Goal: Task Accomplishment & Management: Use online tool/utility

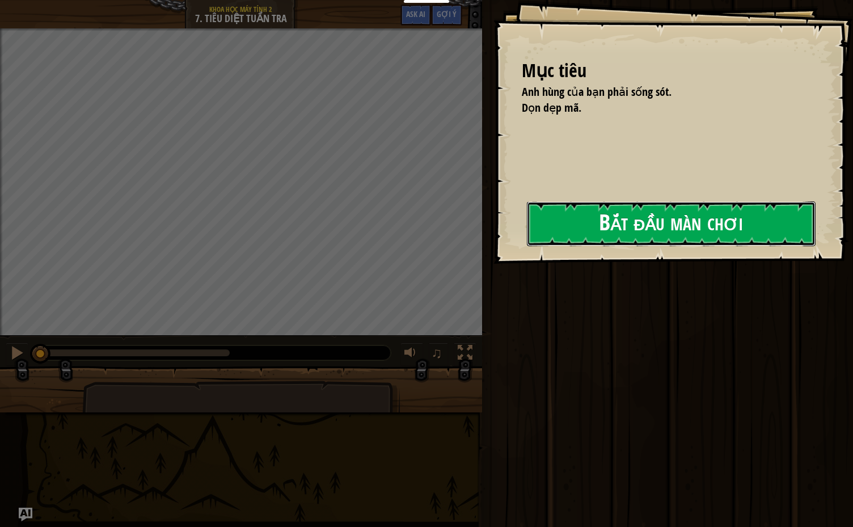
click at [587, 217] on button "Bắt đầu màn chơi" at bounding box center [671, 223] width 289 height 45
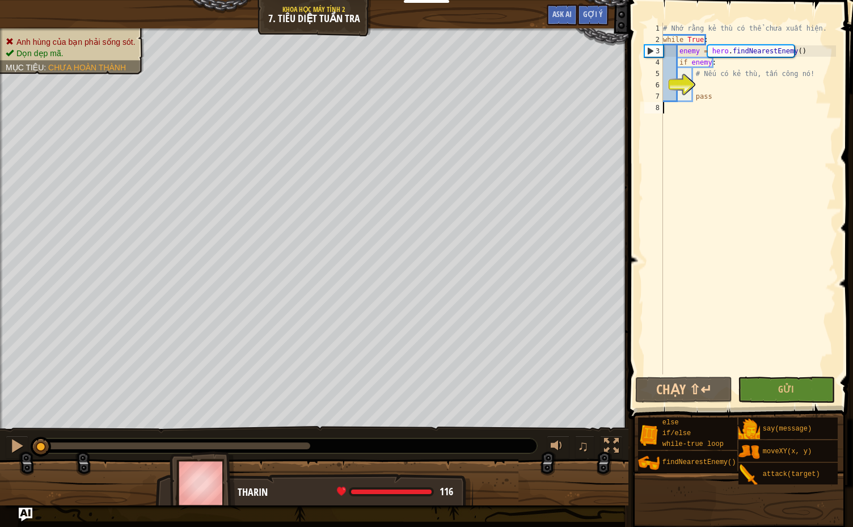
click at [587, 107] on div "# Nhớ rằng kẻ thù có thể chưa xuất hiện. while True : enemy = hero . findNeares…" at bounding box center [748, 210] width 175 height 374
click at [587, 64] on div "# Nhớ rằng kẻ thù có thể chưa xuất hiện. while True : enemy = hero . findNeares…" at bounding box center [748, 210] width 175 height 374
type textarea "if enemy:"
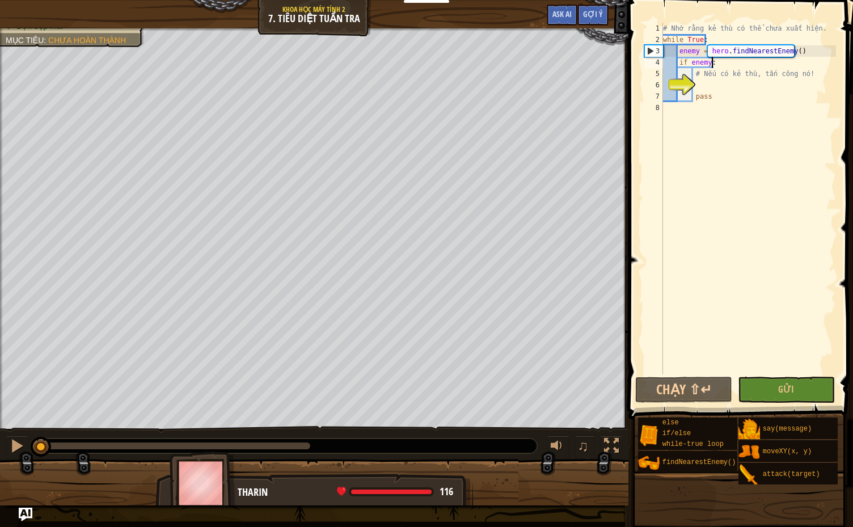
click at [587, 193] on div "# Nhớ rằng kẻ thù có thể chưa xuất hiện. while True : enemy = hero . findNeares…" at bounding box center [748, 210] width 175 height 374
click at [587, 58] on div "# Nhớ rằng kẻ thù có thể chưa xuất hiện. while True : enemy = hero . findNeares…" at bounding box center [748, 210] width 175 height 374
type textarea "if enemy:"
click at [587, 390] on button "Gửi" at bounding box center [786, 390] width 97 height 26
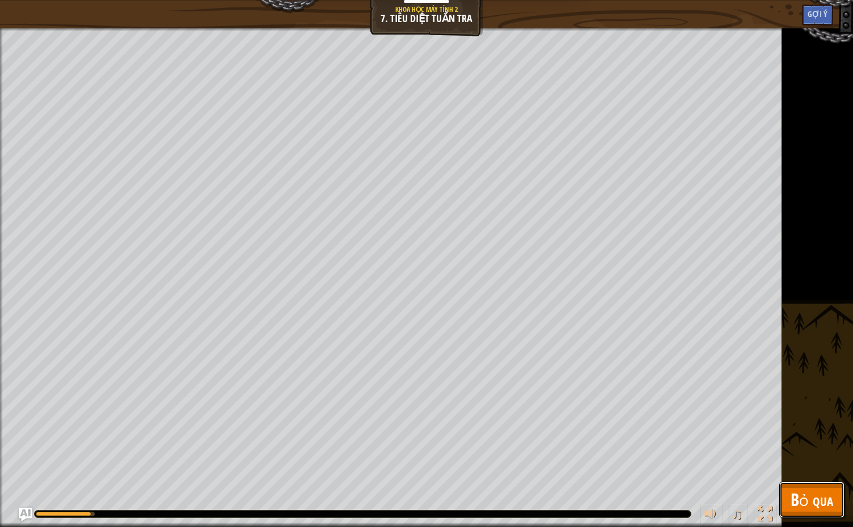
click at [587, 501] on span "Bỏ qua" at bounding box center [812, 499] width 43 height 23
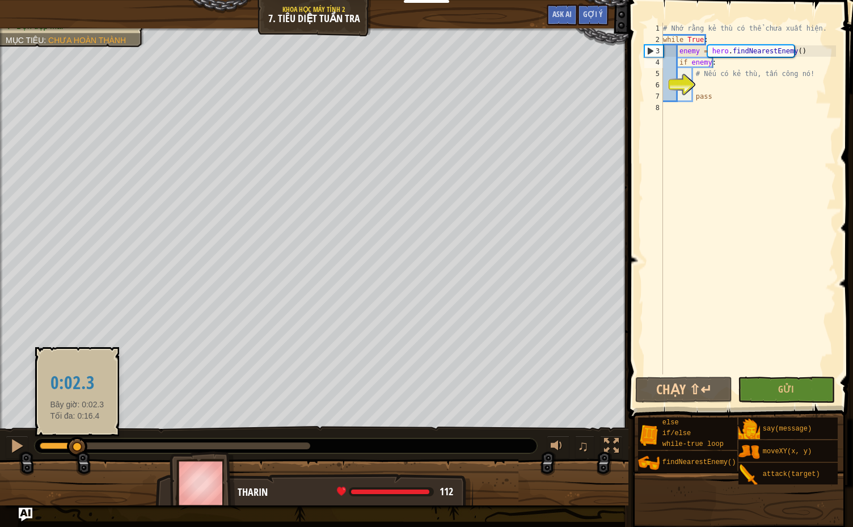
drag, startPoint x: 305, startPoint y: 444, endPoint x: 77, endPoint y: 437, distance: 228.1
click at [77, 437] on div at bounding box center [77, 447] width 20 height 20
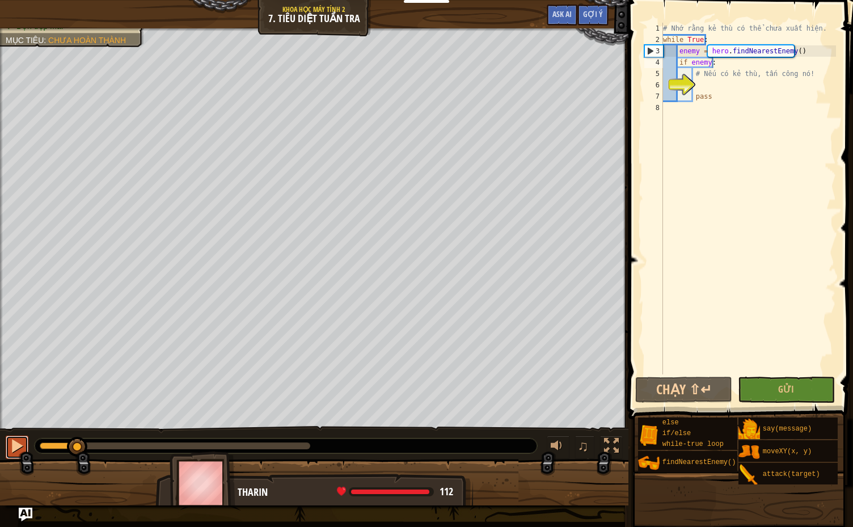
click at [22, 445] on div at bounding box center [17, 445] width 15 height 15
